Goal: Information Seeking & Learning: Learn about a topic

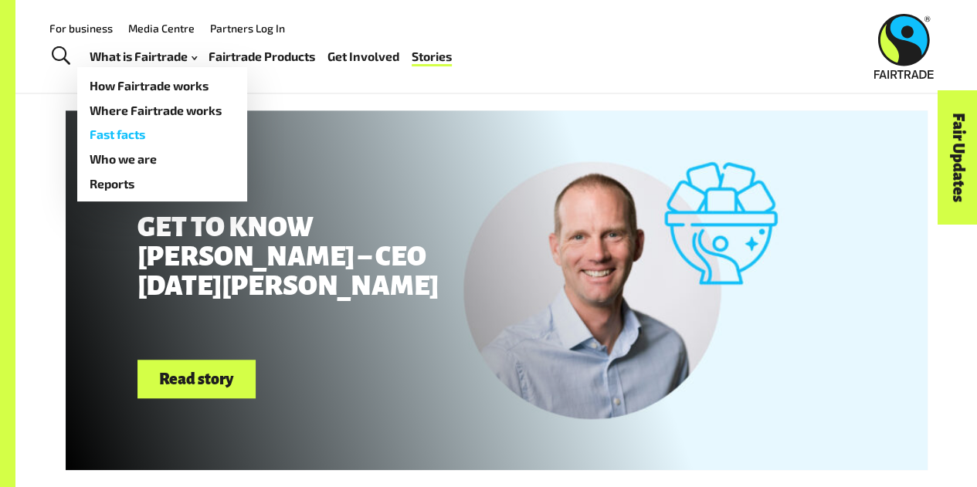
click at [133, 135] on link "Fast facts" at bounding box center [162, 135] width 170 height 25
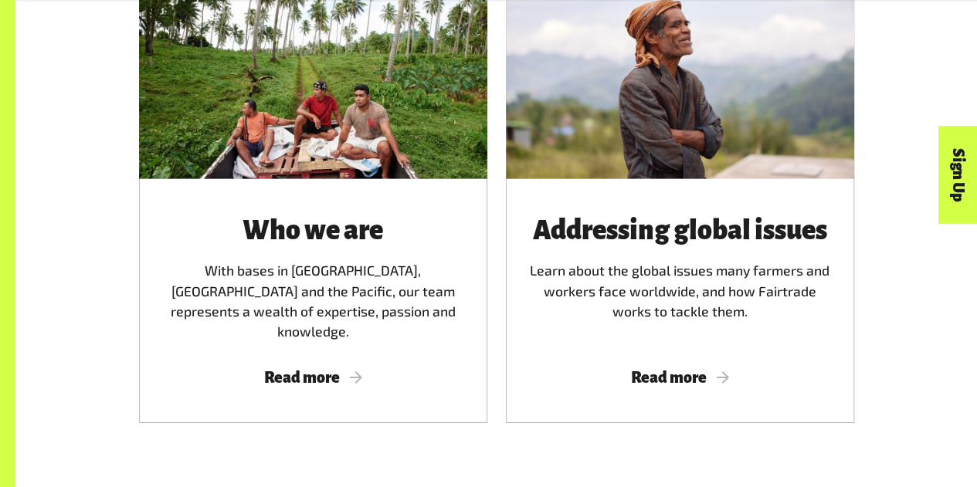
scroll to position [2345, 0]
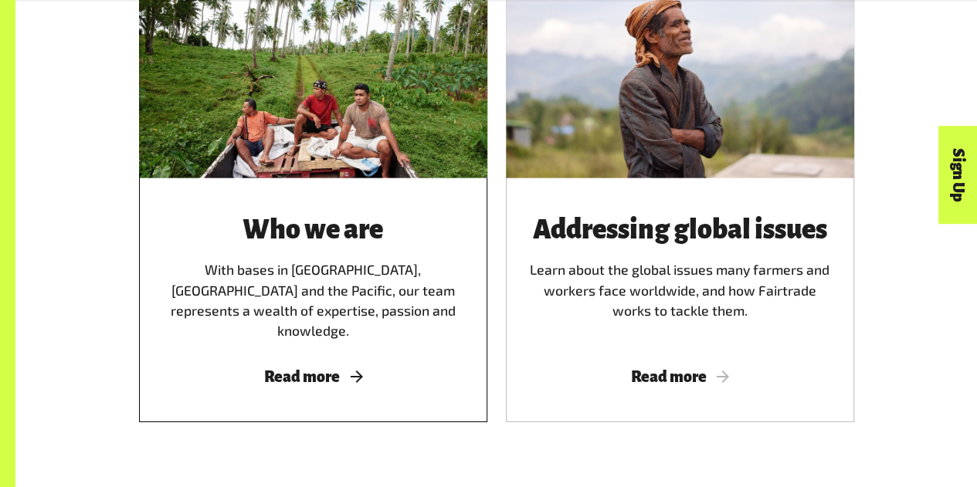
click at [296, 314] on div "Who we are With bases in Australia, New Zealand and the Pacific, our team repre…" at bounding box center [313, 278] width 311 height 126
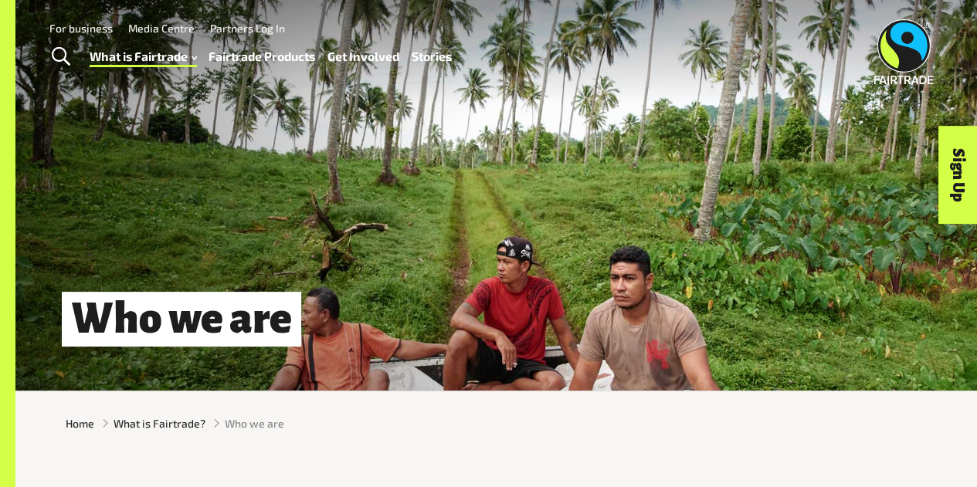
click at [278, 56] on link "Fairtrade Products" at bounding box center [261, 57] width 107 height 22
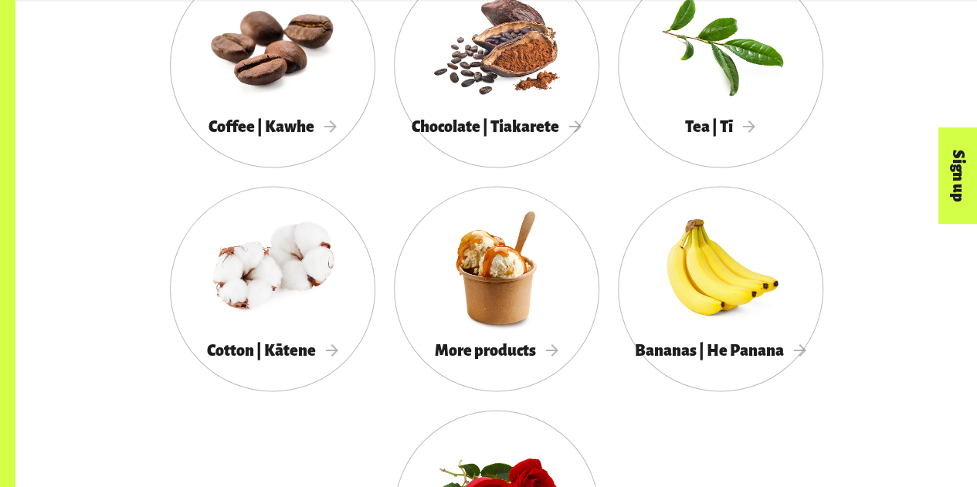
scroll to position [1440, 0]
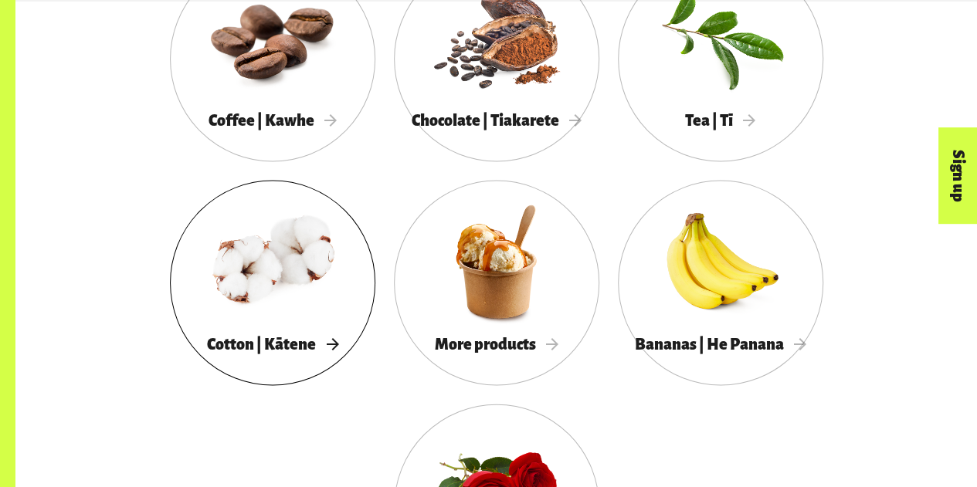
click at [280, 275] on div at bounding box center [272, 262] width 205 height 134
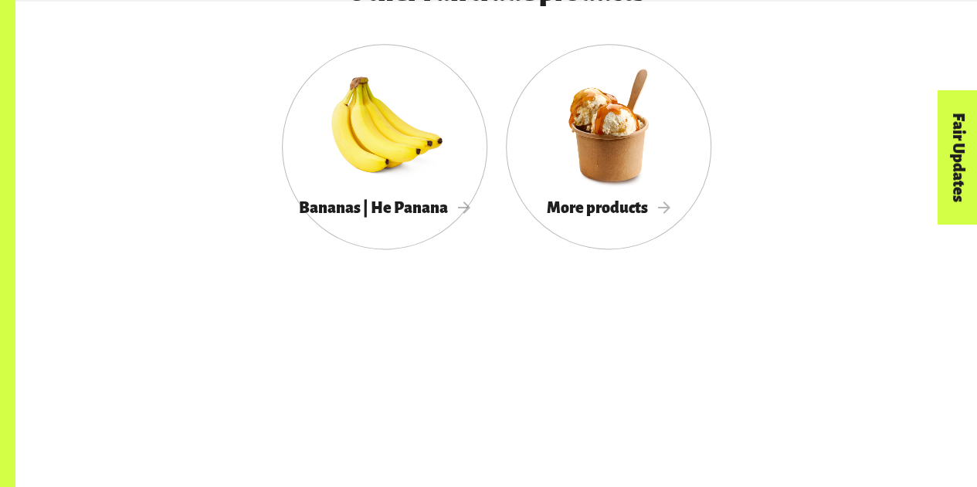
scroll to position [3905, 0]
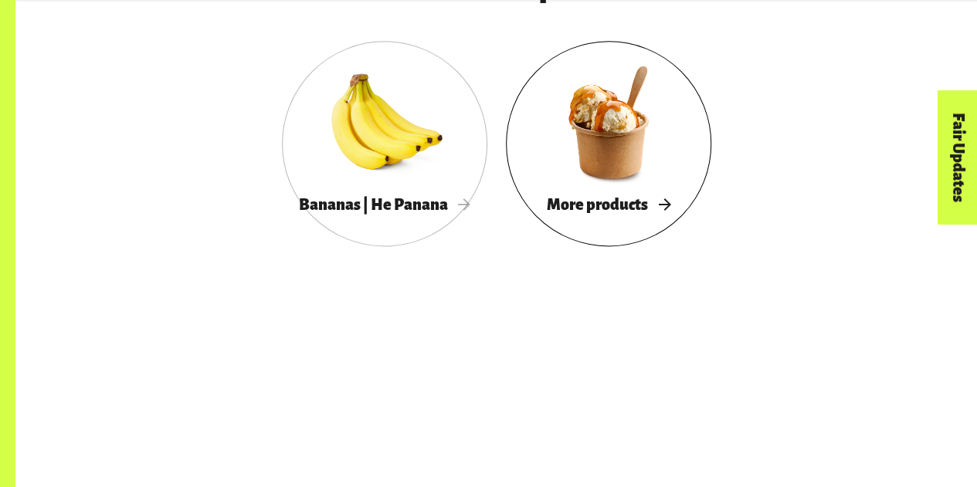
click at [598, 170] on div at bounding box center [608, 123] width 205 height 134
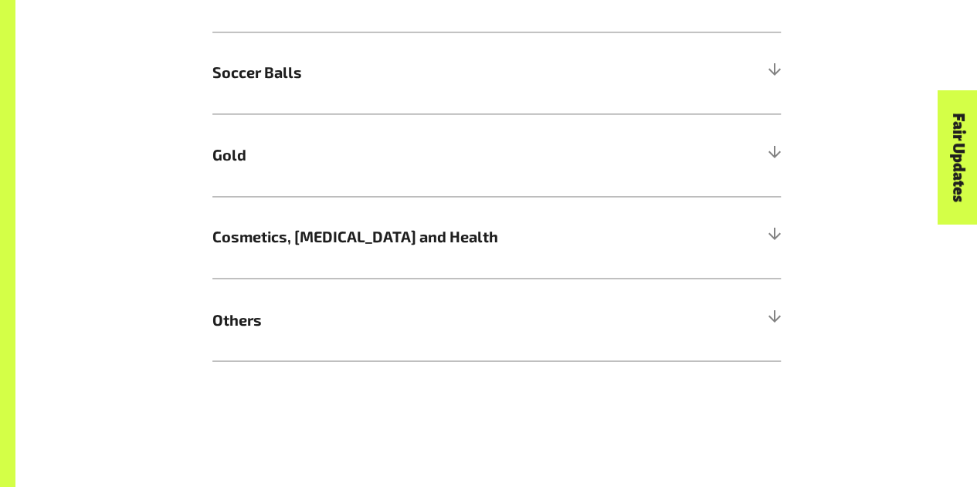
scroll to position [1155, 0]
click at [771, 239] on div at bounding box center [774, 236] width 14 height 14
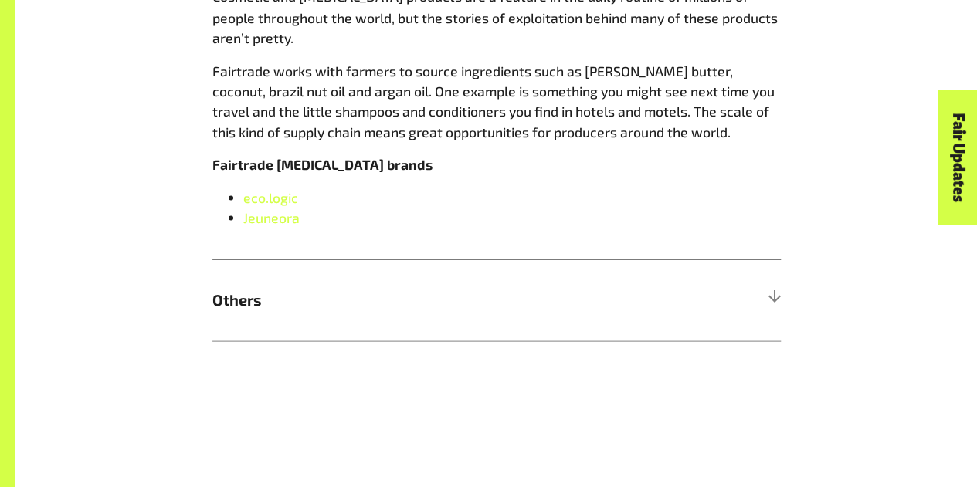
scroll to position [1447, 0]
click at [771, 295] on div at bounding box center [774, 299] width 14 height 14
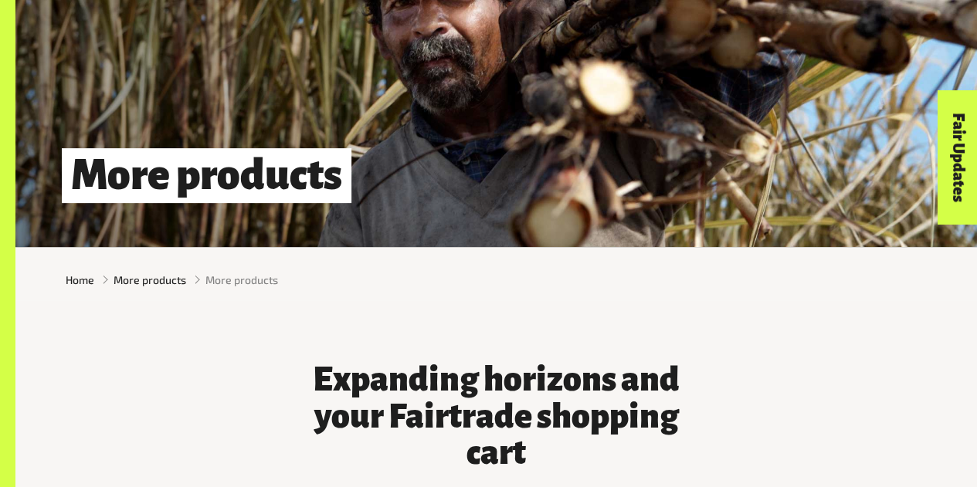
scroll to position [0, 0]
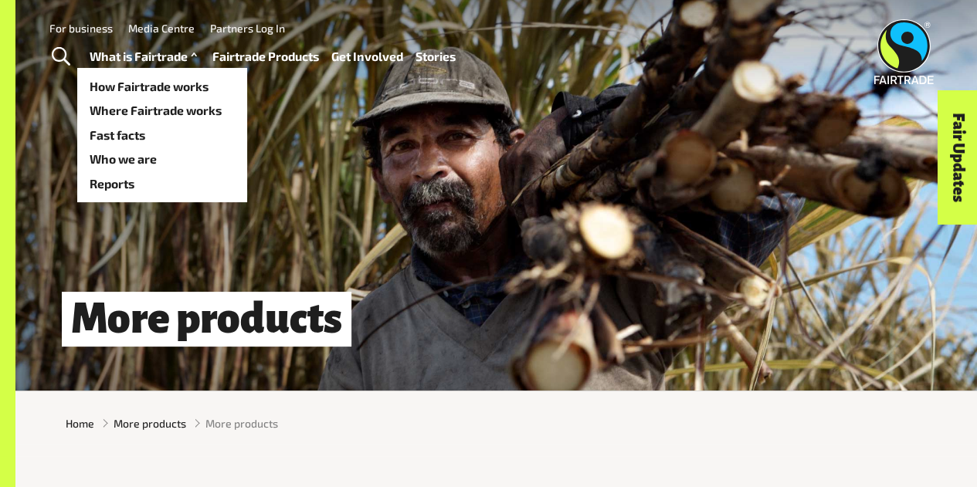
click at [148, 59] on link "What is Fairtrade" at bounding box center [145, 57] width 111 height 22
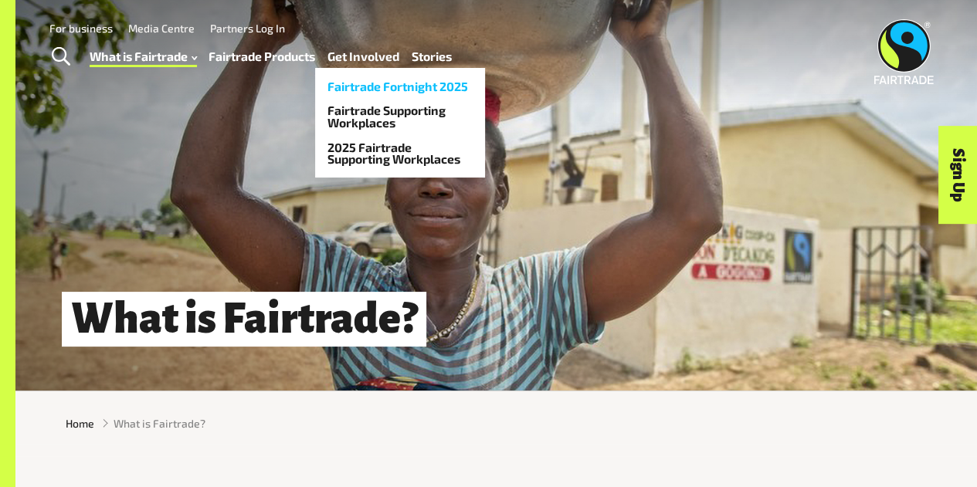
click at [364, 85] on link "Fairtrade Fortnight 2025" at bounding box center [400, 86] width 170 height 25
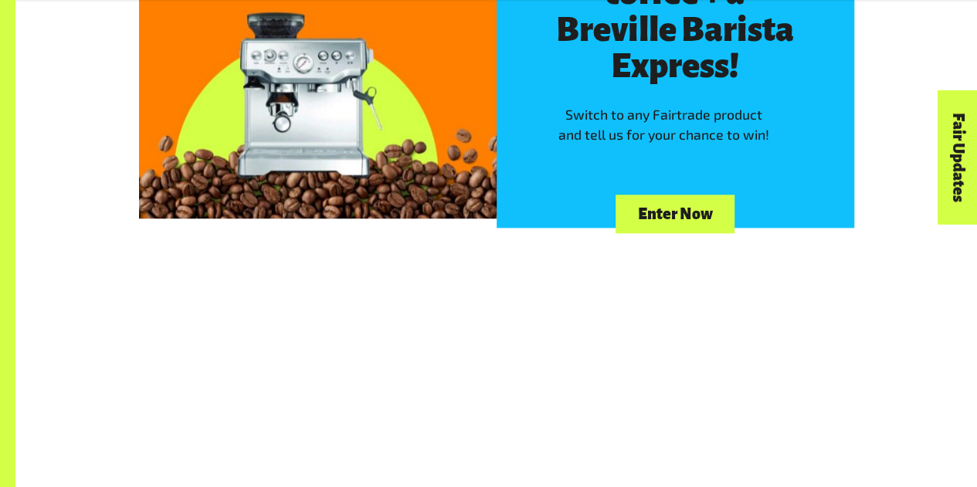
scroll to position [975, 0]
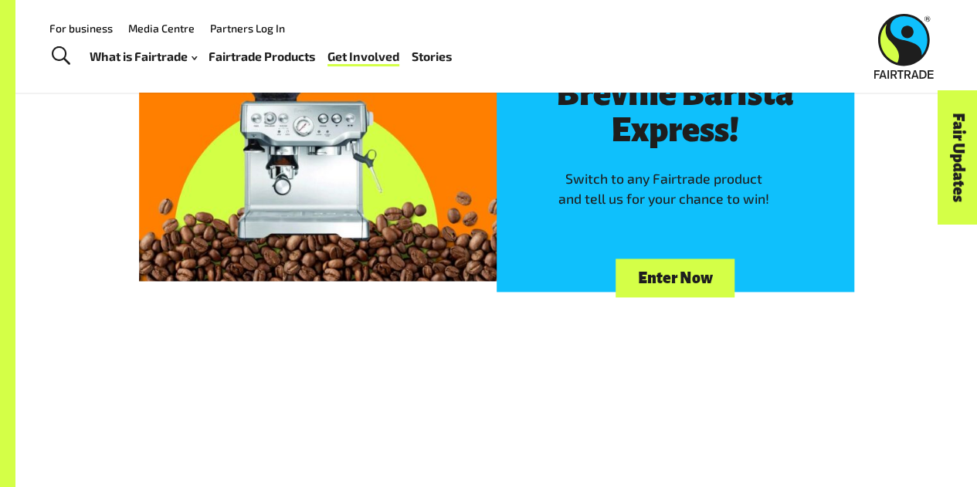
click at [664, 281] on link "Enter Now" at bounding box center [674, 278] width 119 height 39
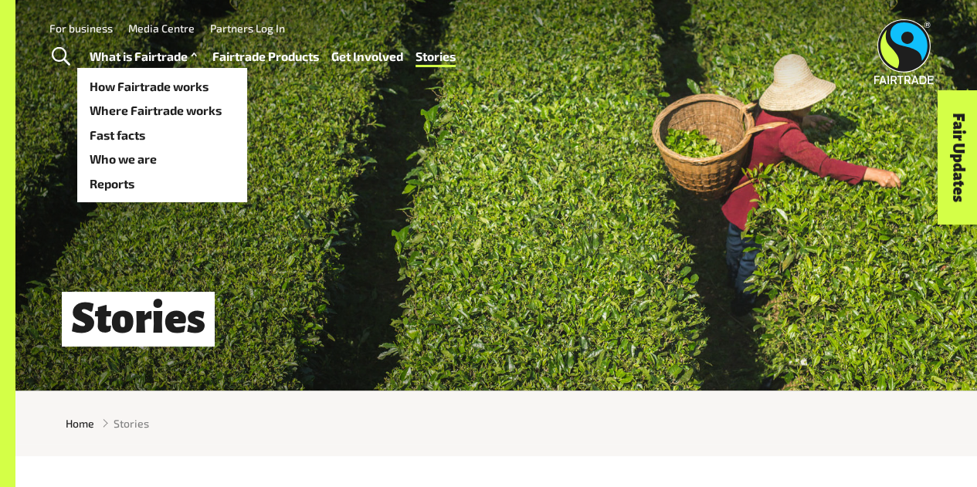
click at [118, 58] on link "What is Fairtrade" at bounding box center [145, 57] width 111 height 22
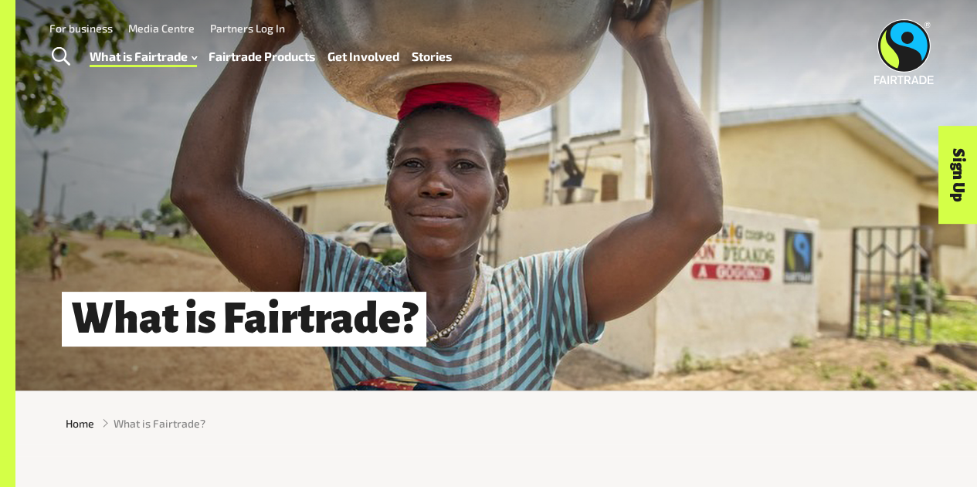
click at [242, 54] on link "Fairtrade Products" at bounding box center [261, 57] width 107 height 22
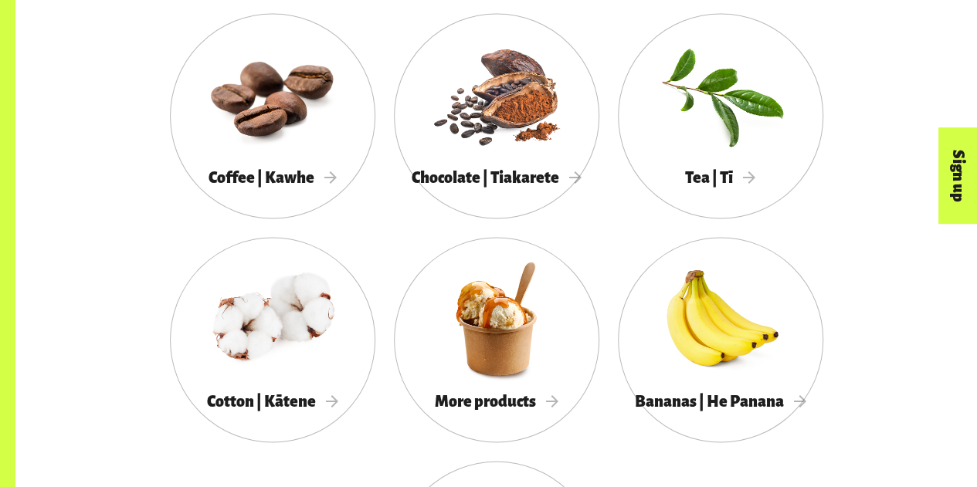
scroll to position [1435, 0]
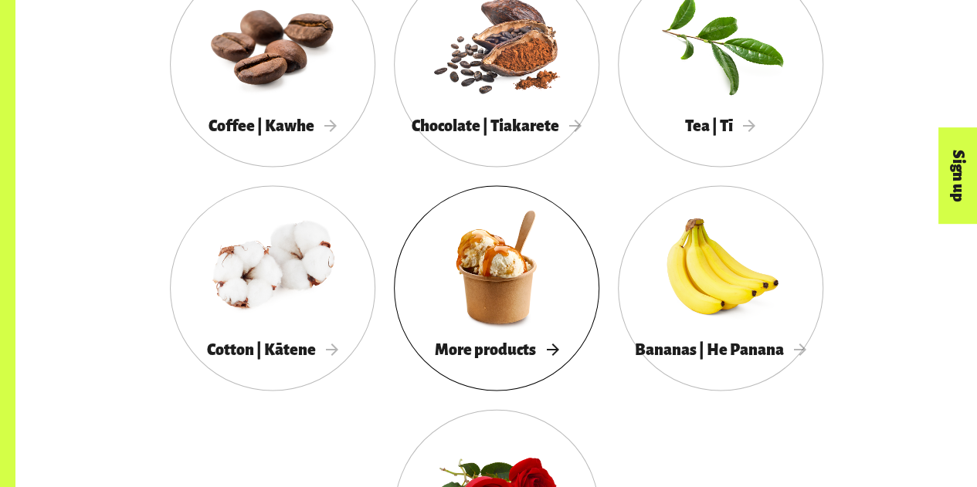
click at [496, 288] on div at bounding box center [496, 267] width 205 height 134
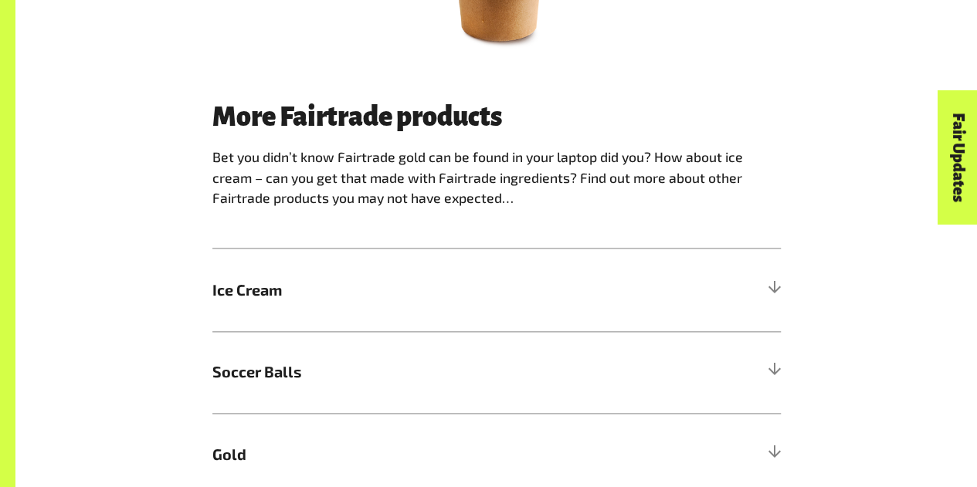
scroll to position [855, 0]
click at [775, 283] on h5 "Ice Cream" at bounding box center [496, 289] width 568 height 83
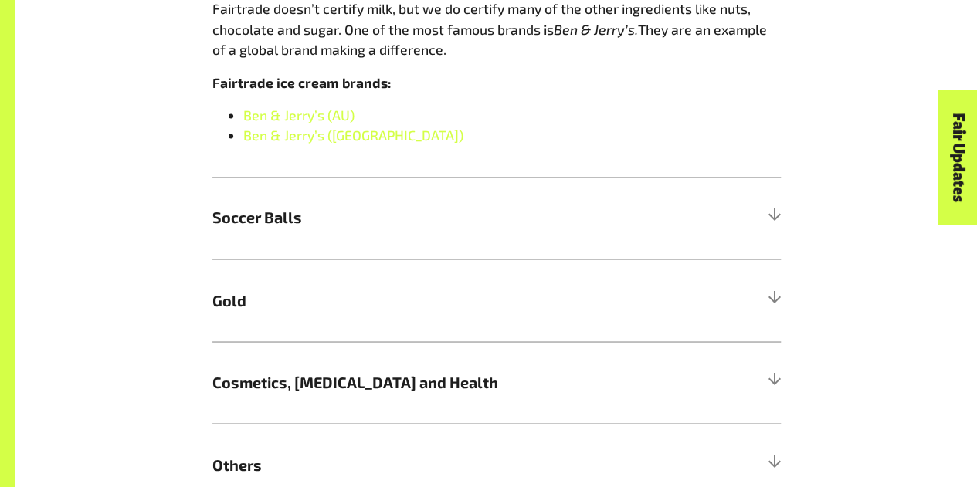
scroll to position [1209, 0]
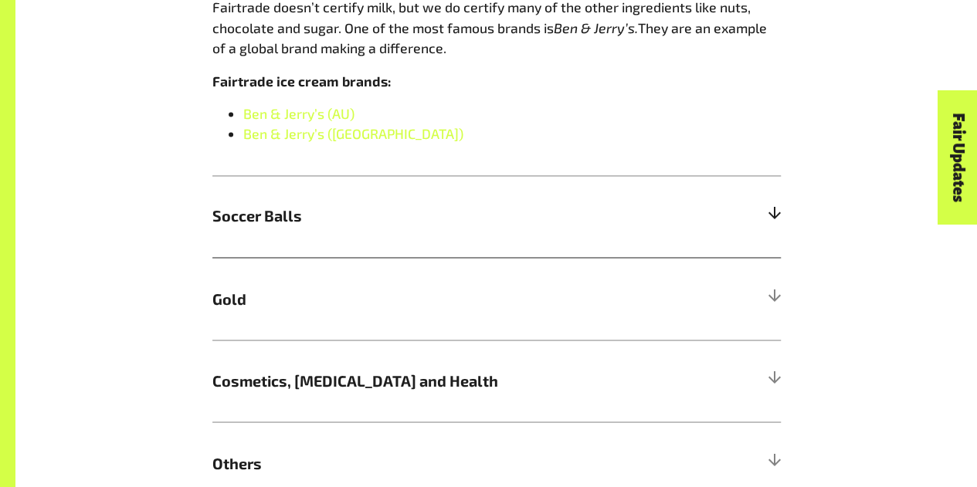
click at [775, 215] on div at bounding box center [774, 216] width 14 height 14
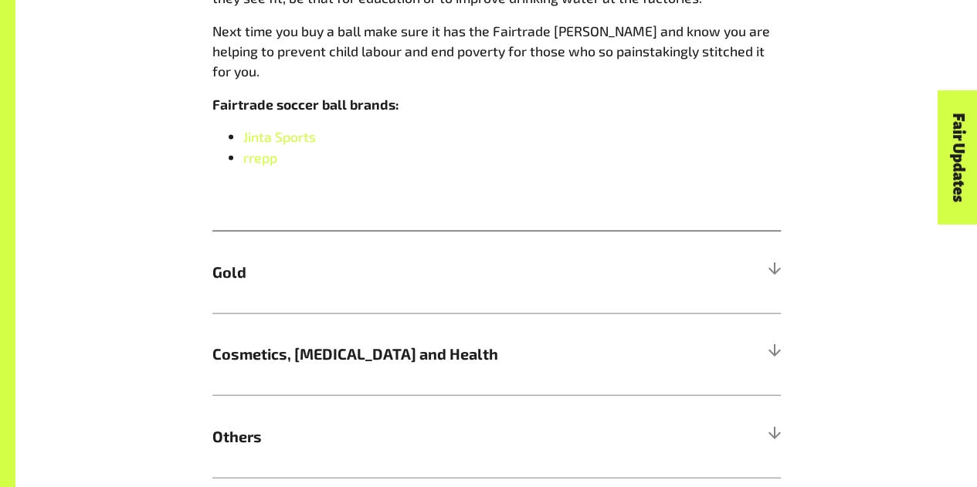
scroll to position [1477, 0]
click at [774, 265] on div at bounding box center [774, 272] width 14 height 14
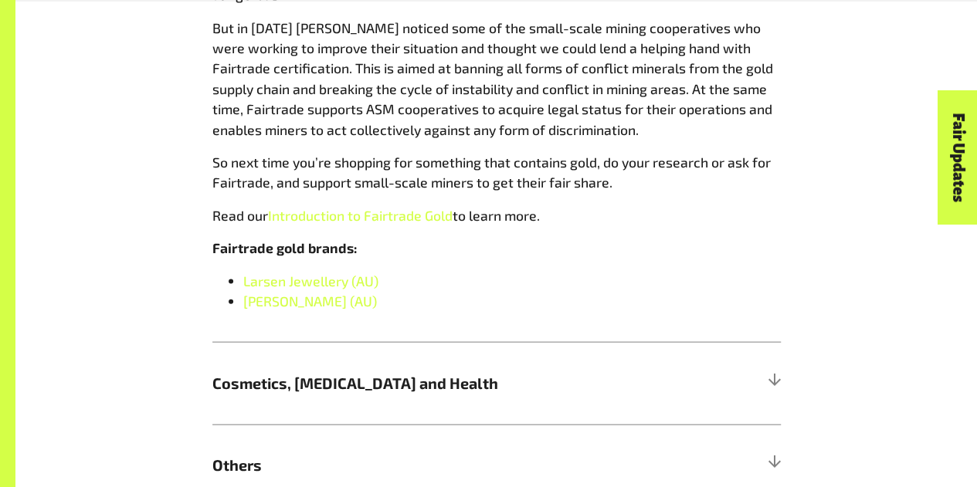
scroll to position [1542, 0]
click at [430, 218] on link "Introduction to Fairtrade Gold" at bounding box center [360, 214] width 185 height 17
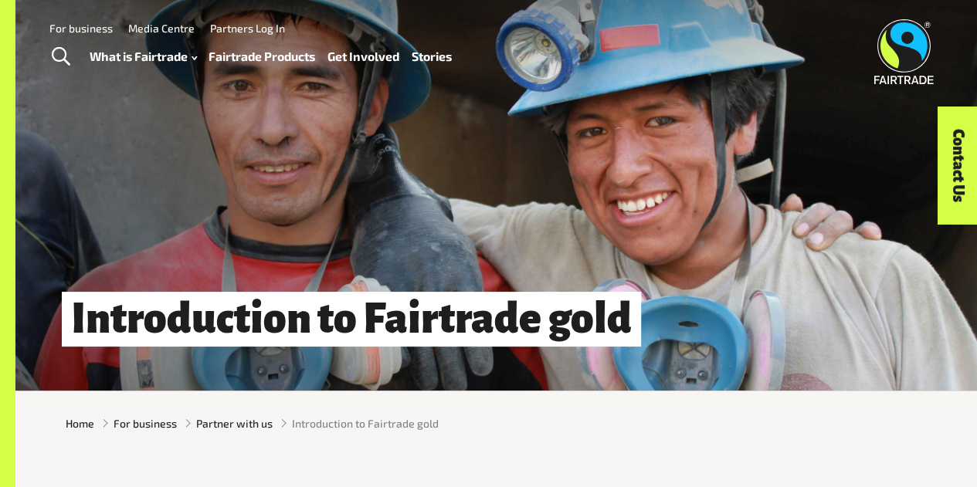
click at [266, 58] on link "Fairtrade Products" at bounding box center [261, 57] width 107 height 22
